Goal: Task Accomplishment & Management: Complete application form

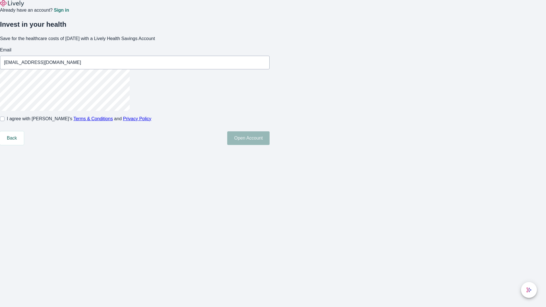
click at [5, 121] on input "I agree with Lively’s Terms & Conditions and Privacy Policy" at bounding box center [2, 119] width 5 height 5
checkbox input "true"
click at [269, 145] on button "Open Account" at bounding box center [248, 138] width 42 height 14
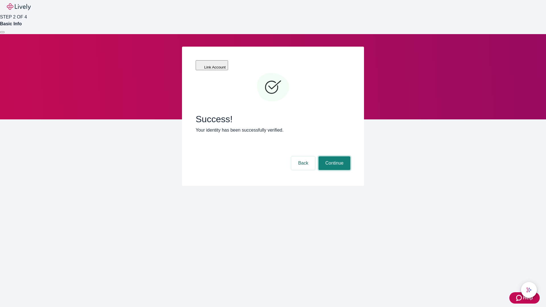
click at [333, 156] on button "Continue" at bounding box center [334, 163] width 32 height 14
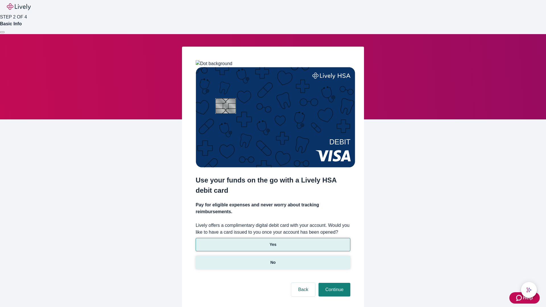
click at [273, 259] on p "No" at bounding box center [272, 262] width 5 height 6
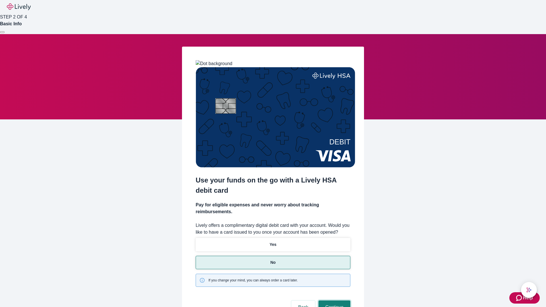
click at [333, 300] on button "Continue" at bounding box center [334, 307] width 32 height 14
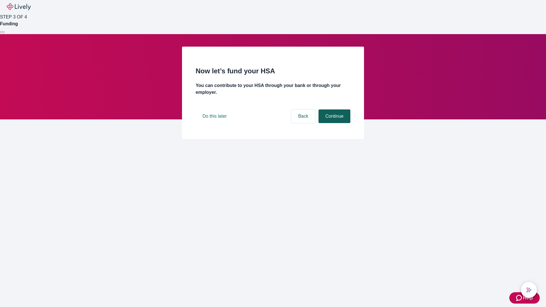
click at [333, 123] on button "Continue" at bounding box center [334, 116] width 32 height 14
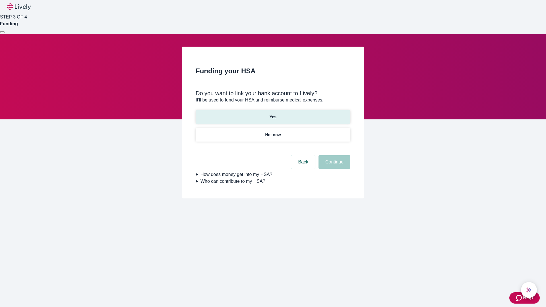
click at [273, 114] on p "Yes" at bounding box center [272, 117] width 7 height 6
click at [333, 155] on button "Continue" at bounding box center [334, 162] width 32 height 14
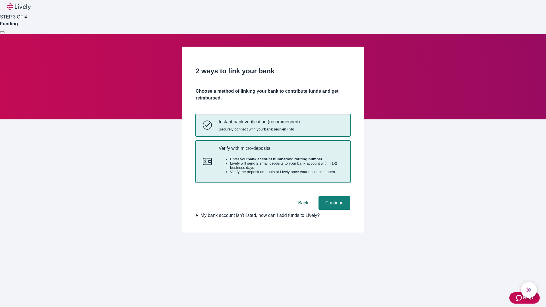
click at [280, 151] on p "Verify with micro-deposits" at bounding box center [281, 148] width 124 height 5
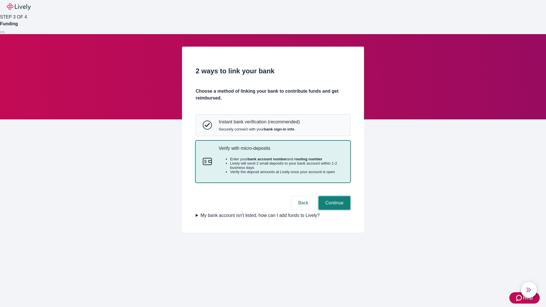
click at [333, 210] on button "Continue" at bounding box center [334, 203] width 32 height 14
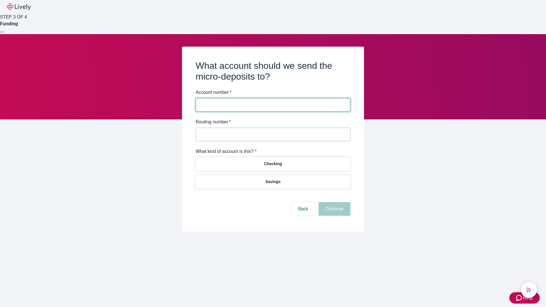
type input "122000661"
